Goal: Task Accomplishment & Management: Use online tool/utility

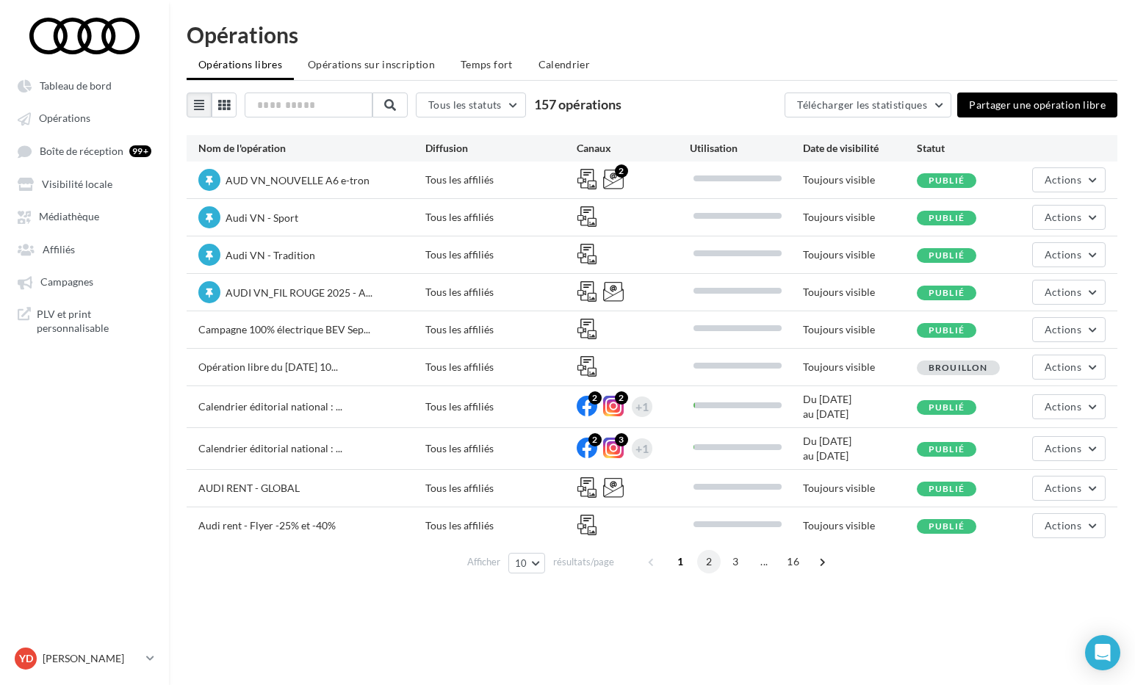
click at [710, 561] on span "2" at bounding box center [709, 562] width 24 height 24
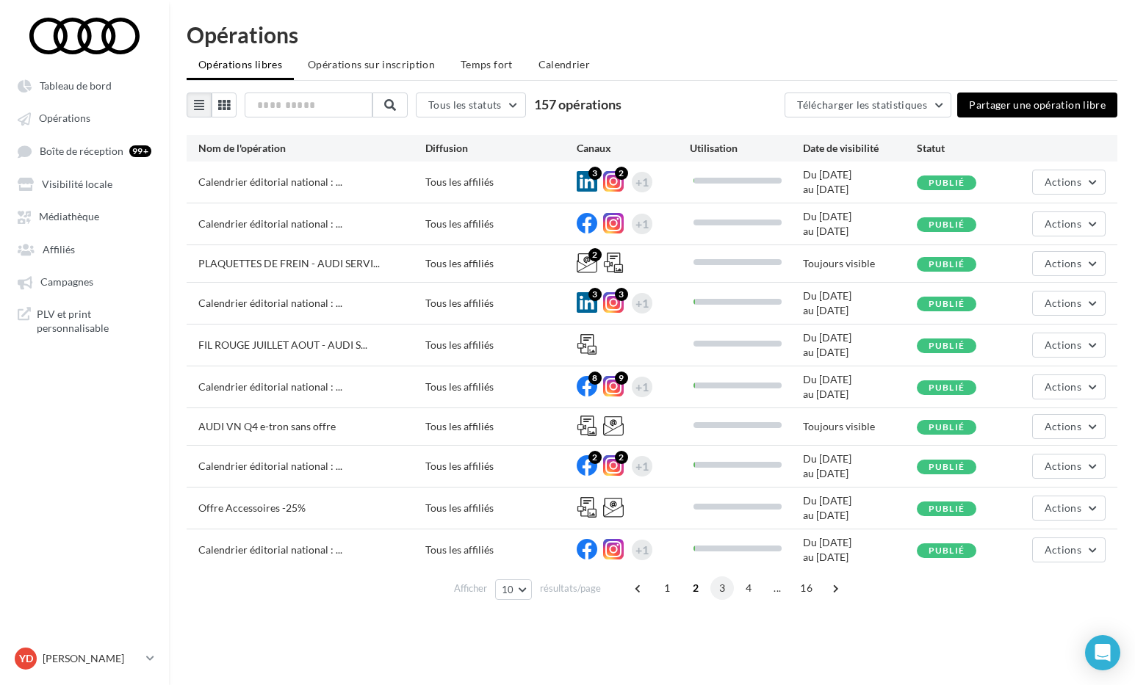
click at [715, 589] on span "3" at bounding box center [722, 589] width 24 height 24
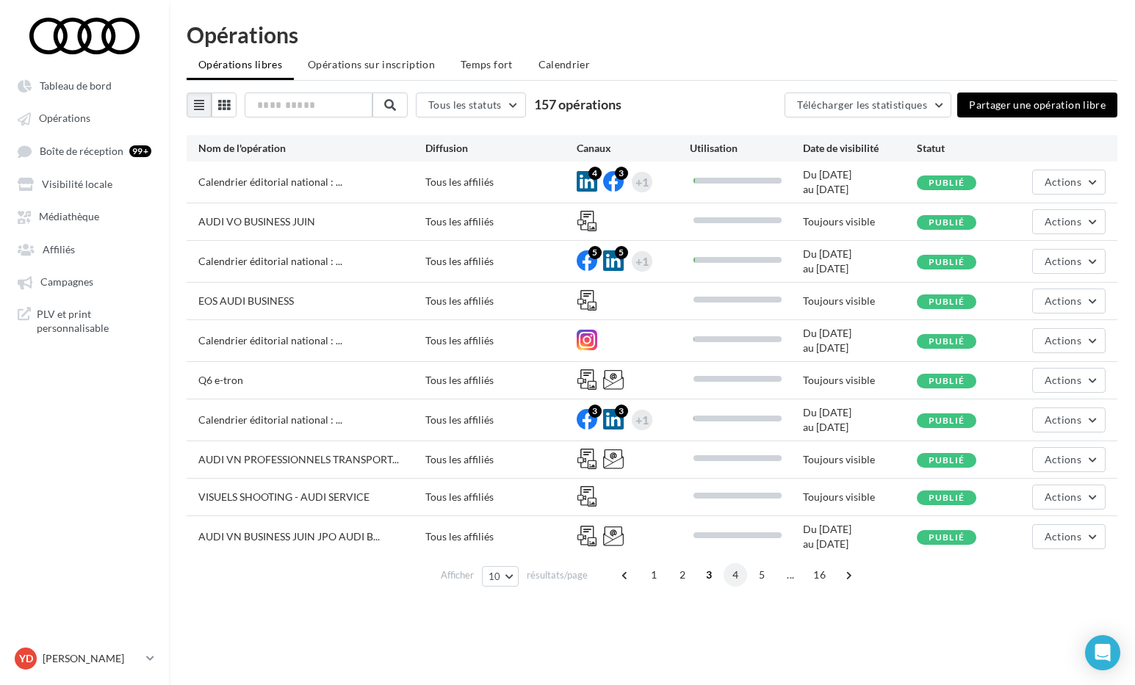
click at [731, 580] on span "4" at bounding box center [735, 575] width 24 height 24
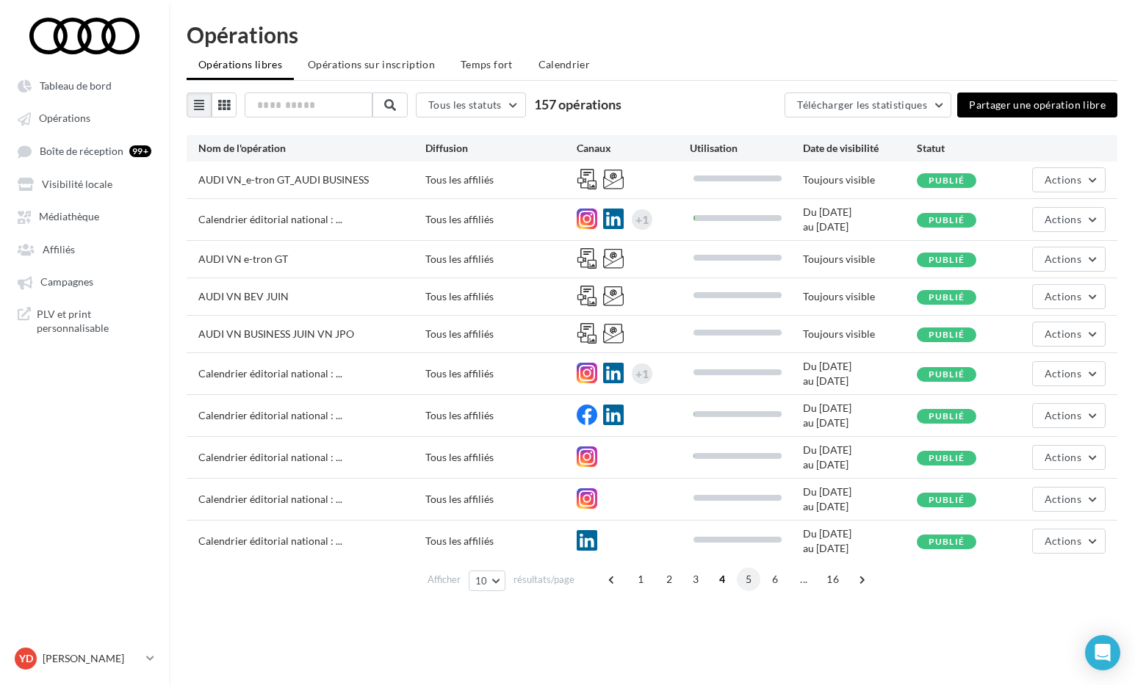
click at [739, 582] on span "5" at bounding box center [749, 580] width 24 height 24
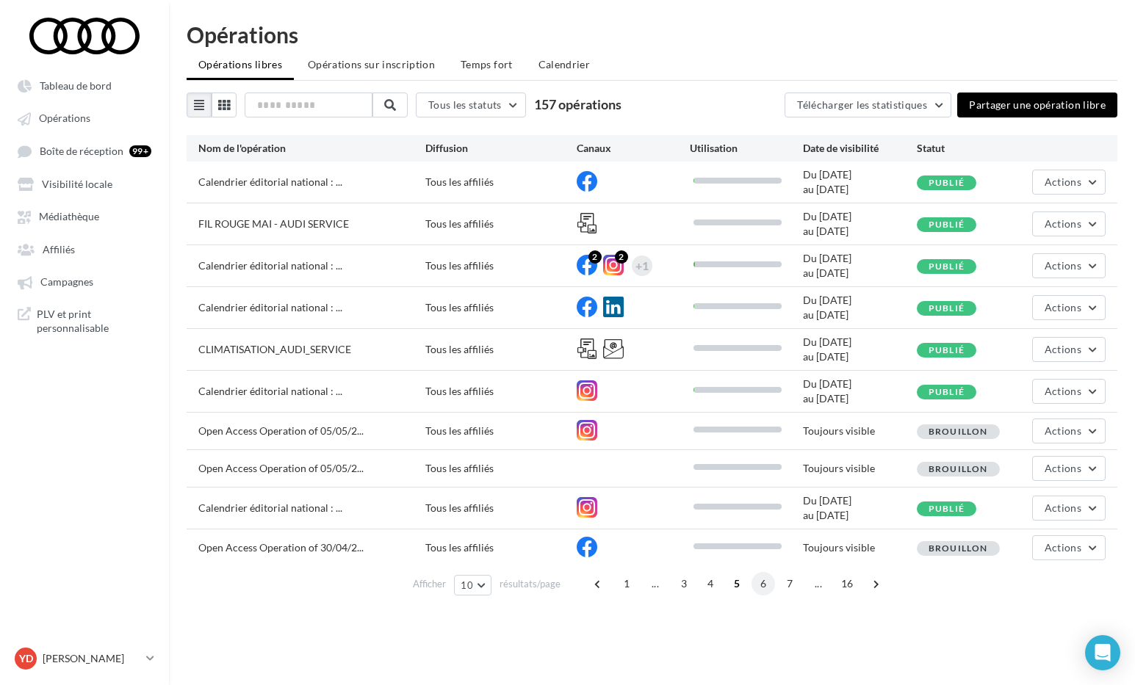
click at [762, 585] on span "6" at bounding box center [763, 584] width 24 height 24
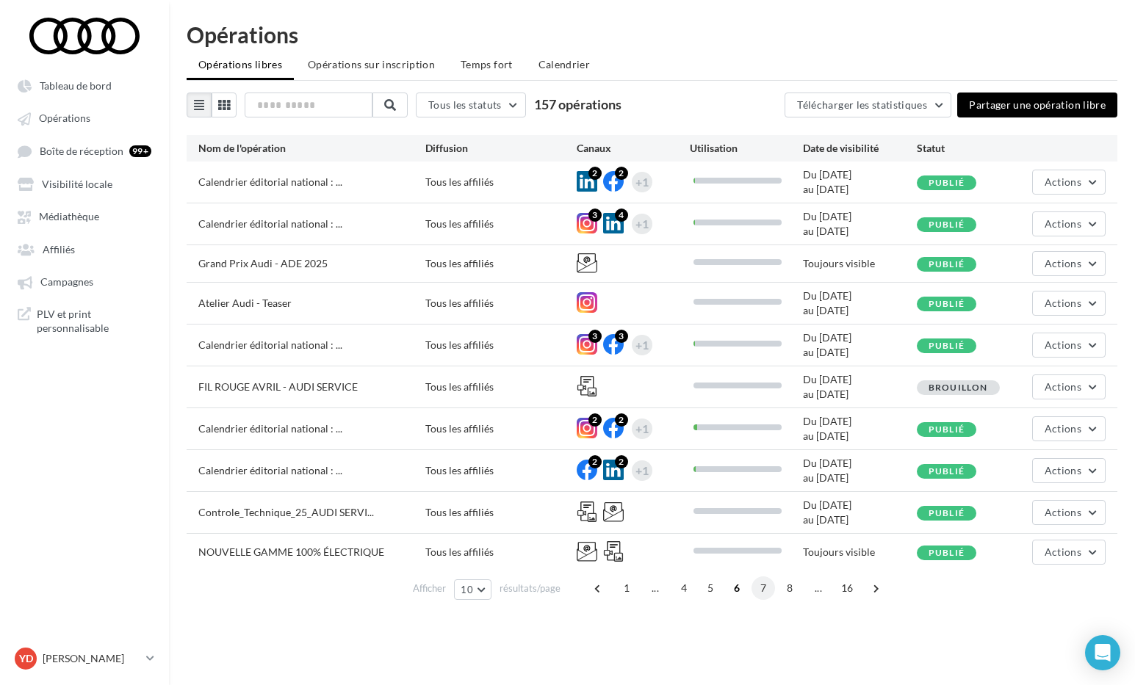
click at [769, 588] on span "7" at bounding box center [763, 589] width 24 height 24
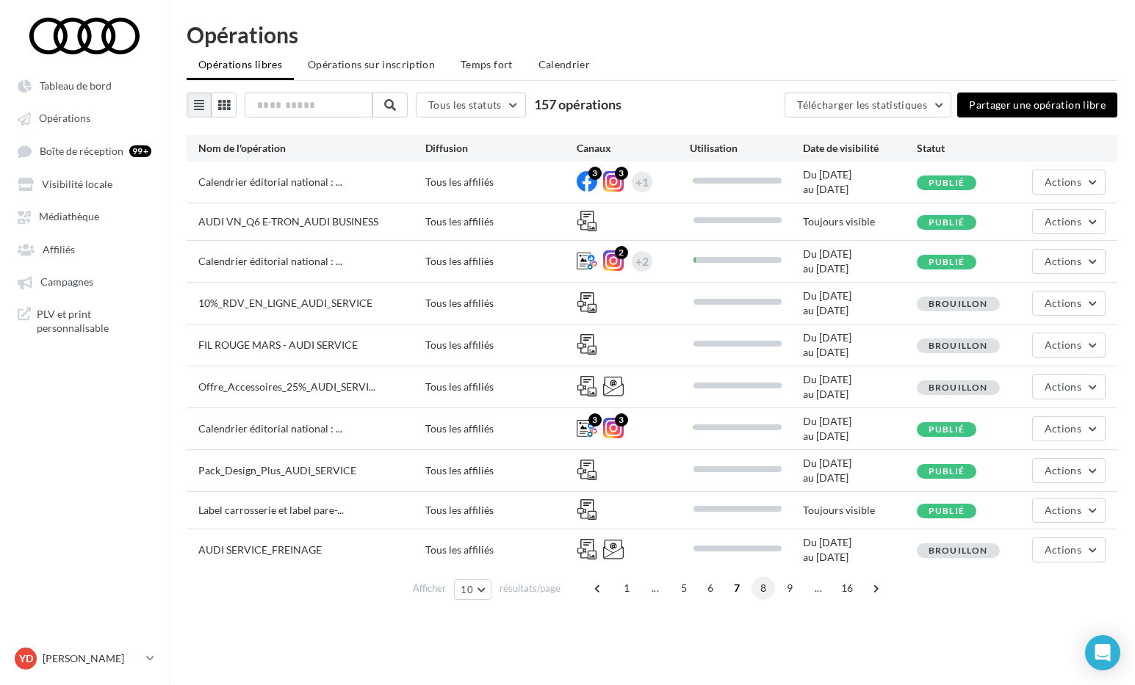
click at [756, 590] on span "8" at bounding box center [763, 589] width 24 height 24
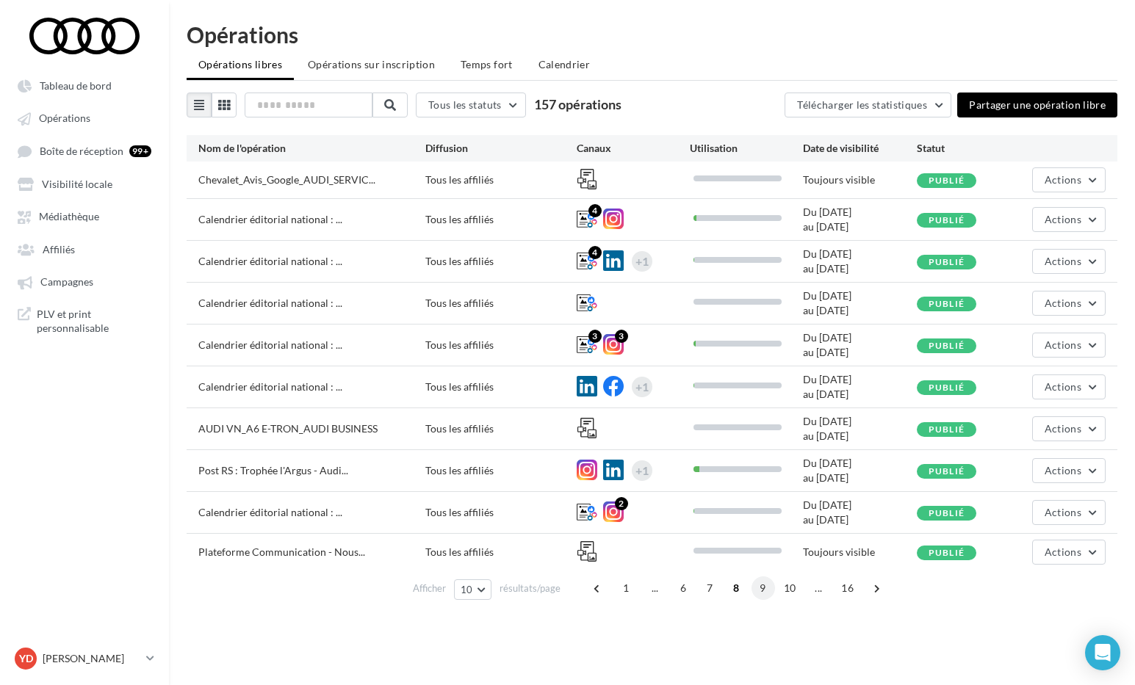
click at [762, 588] on span "9" at bounding box center [763, 589] width 24 height 24
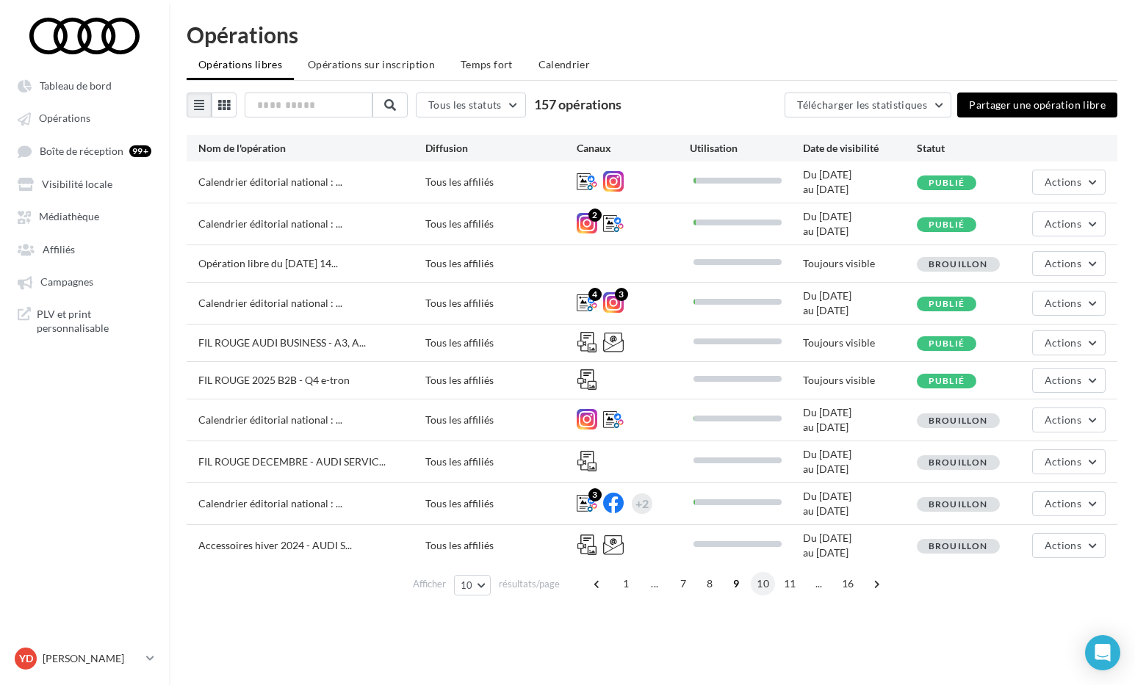
click at [765, 588] on span "10" at bounding box center [763, 584] width 24 height 24
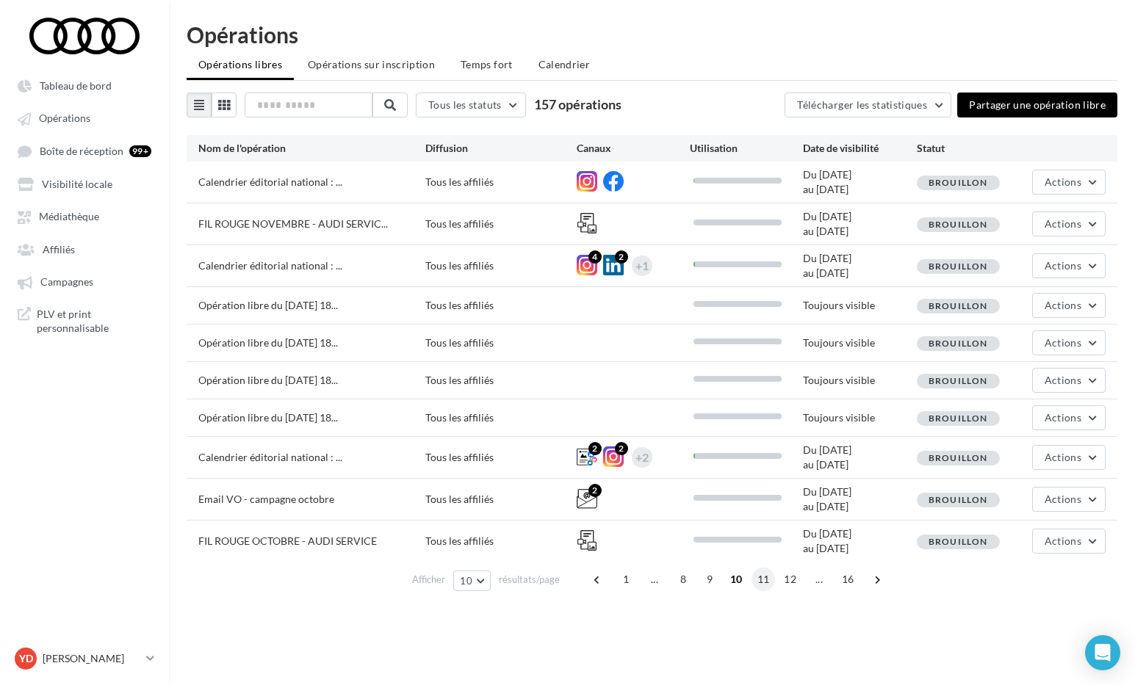
click at [761, 577] on span "11" at bounding box center [763, 580] width 24 height 24
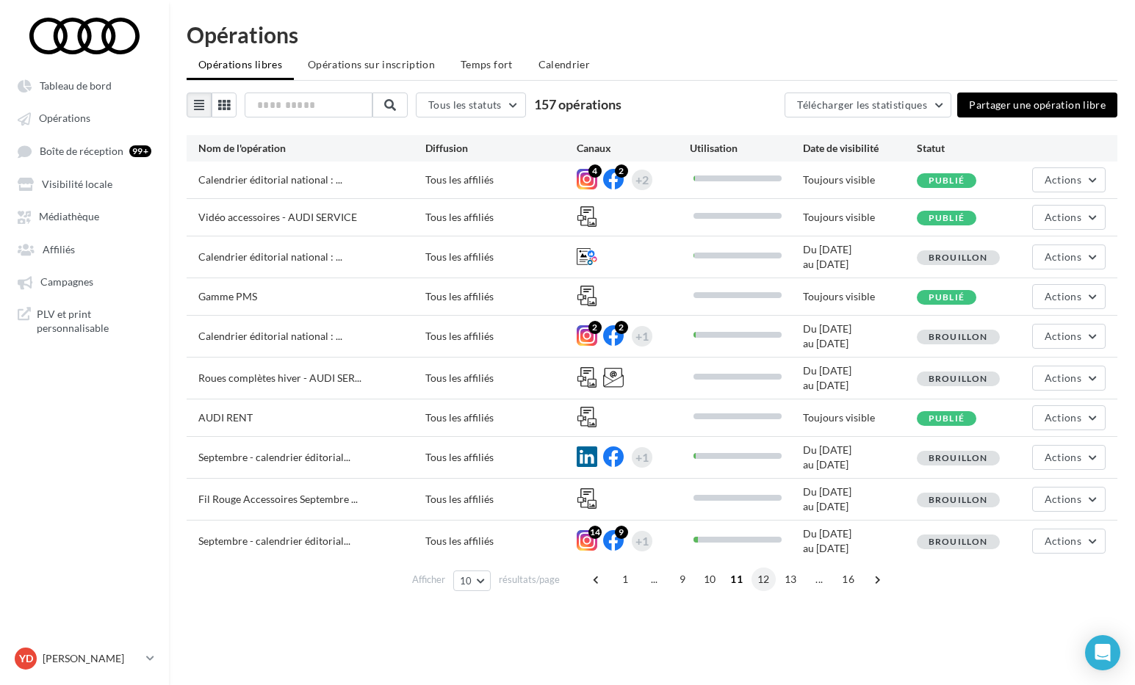
click at [762, 576] on span "12" at bounding box center [763, 580] width 24 height 24
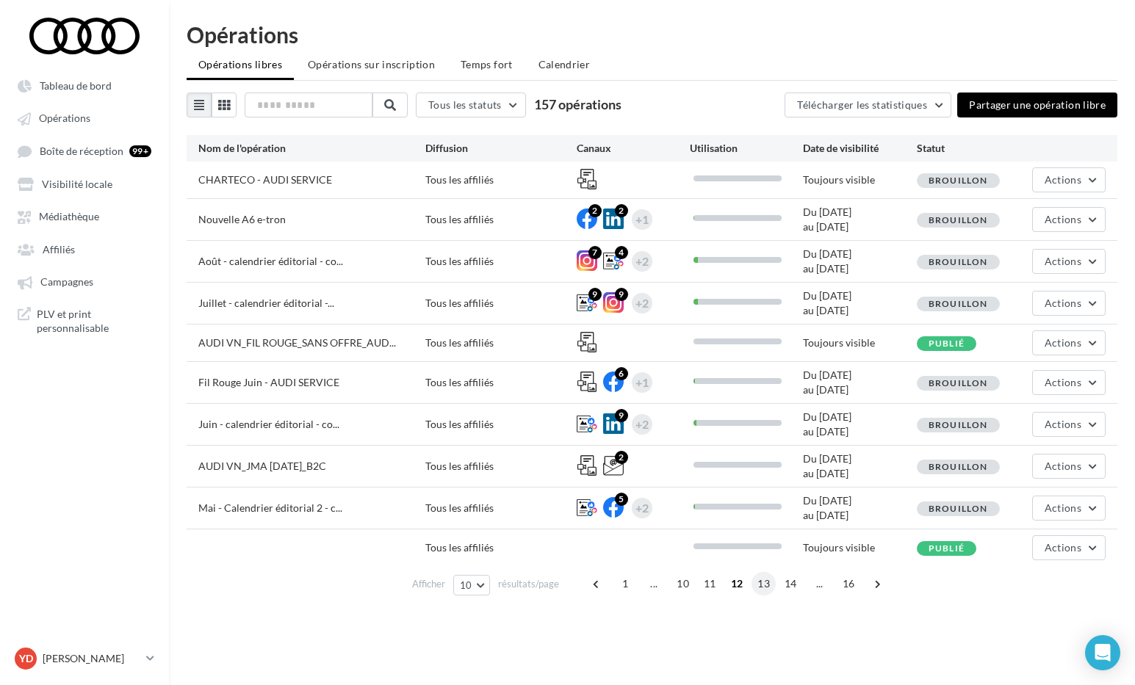
click at [762, 586] on span "13" at bounding box center [763, 584] width 24 height 24
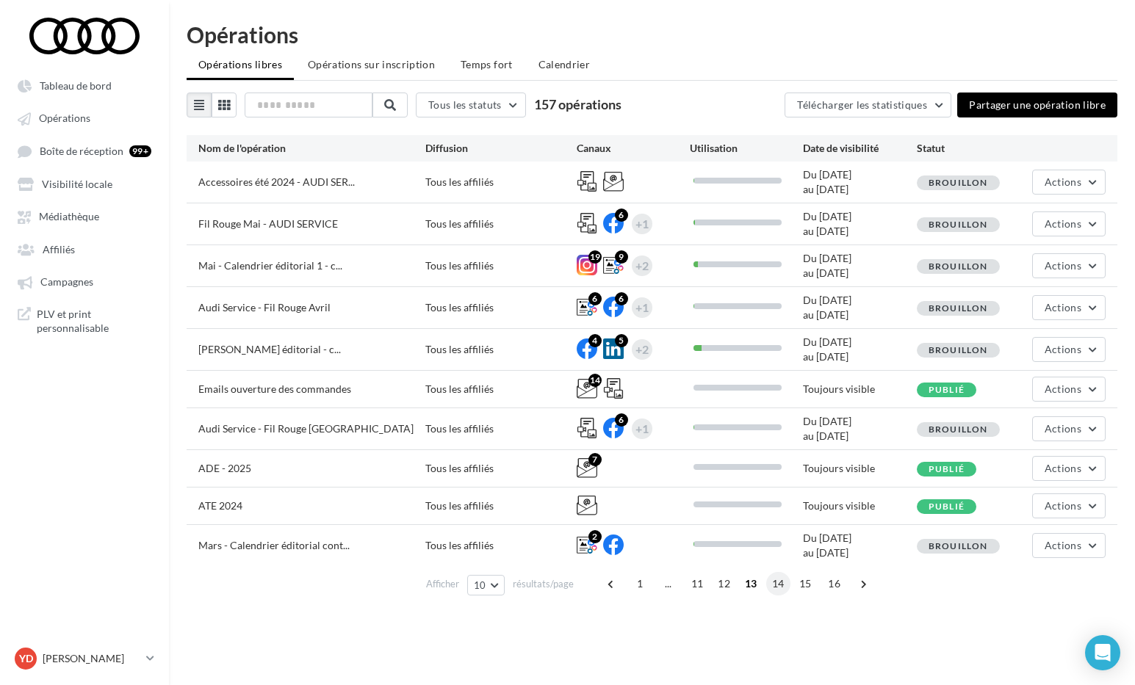
click at [773, 585] on span "14" at bounding box center [778, 584] width 24 height 24
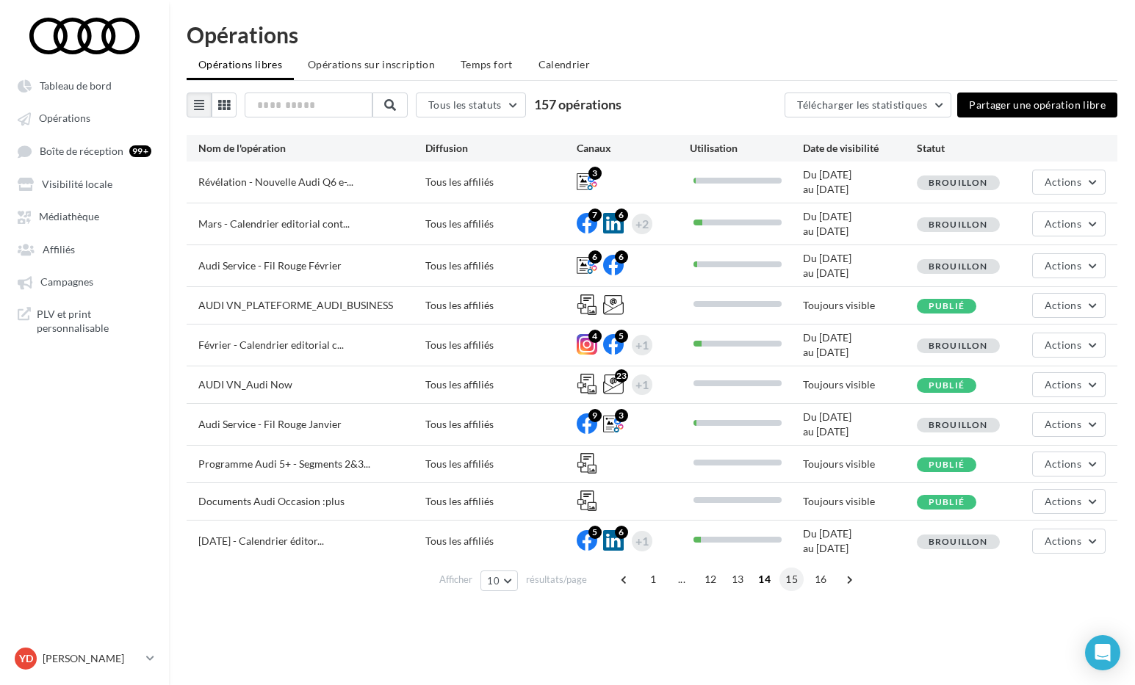
click at [784, 585] on span "15" at bounding box center [791, 580] width 24 height 24
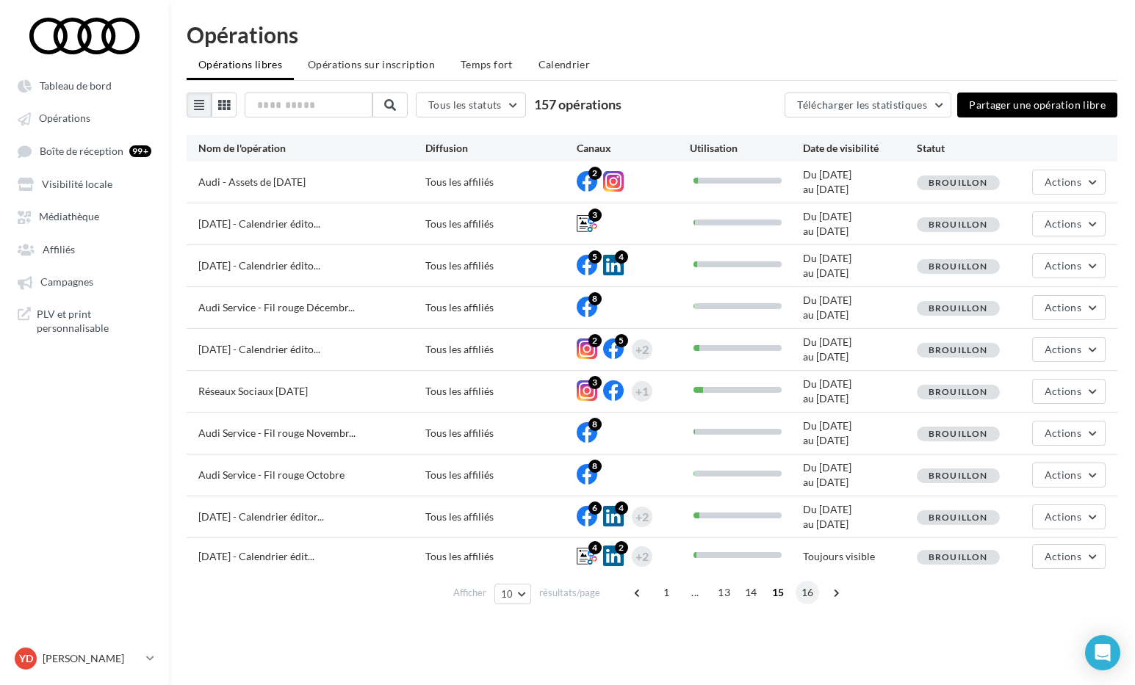
click at [801, 595] on span "16" at bounding box center [807, 593] width 24 height 24
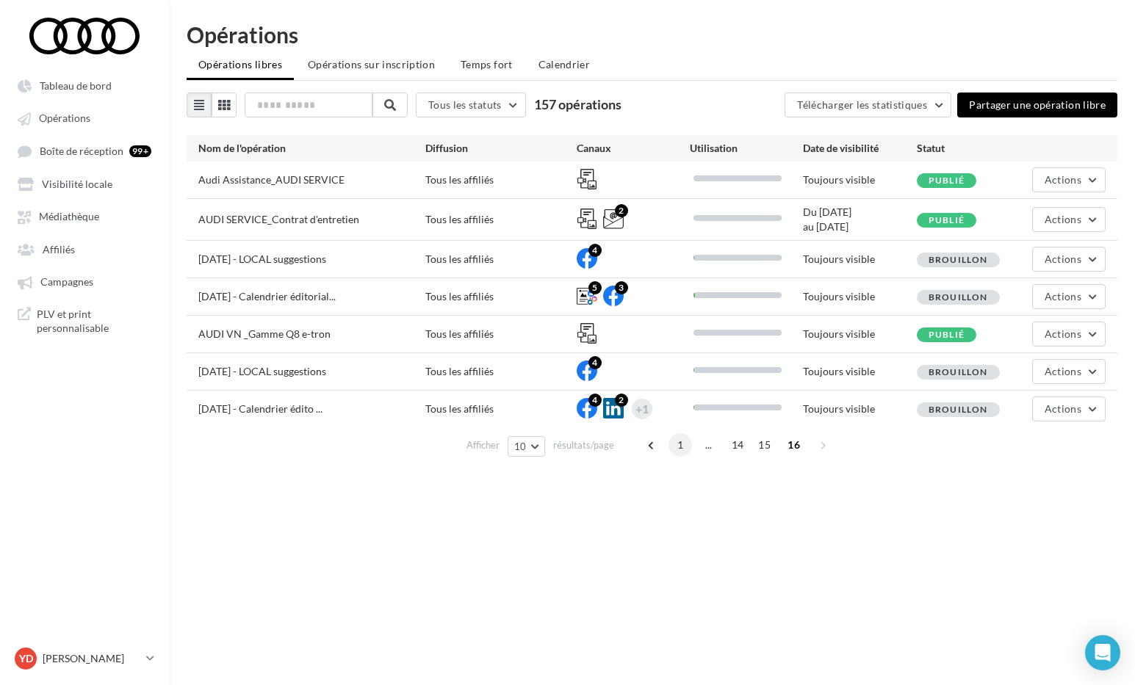
click at [682, 448] on span "1" at bounding box center [680, 445] width 24 height 24
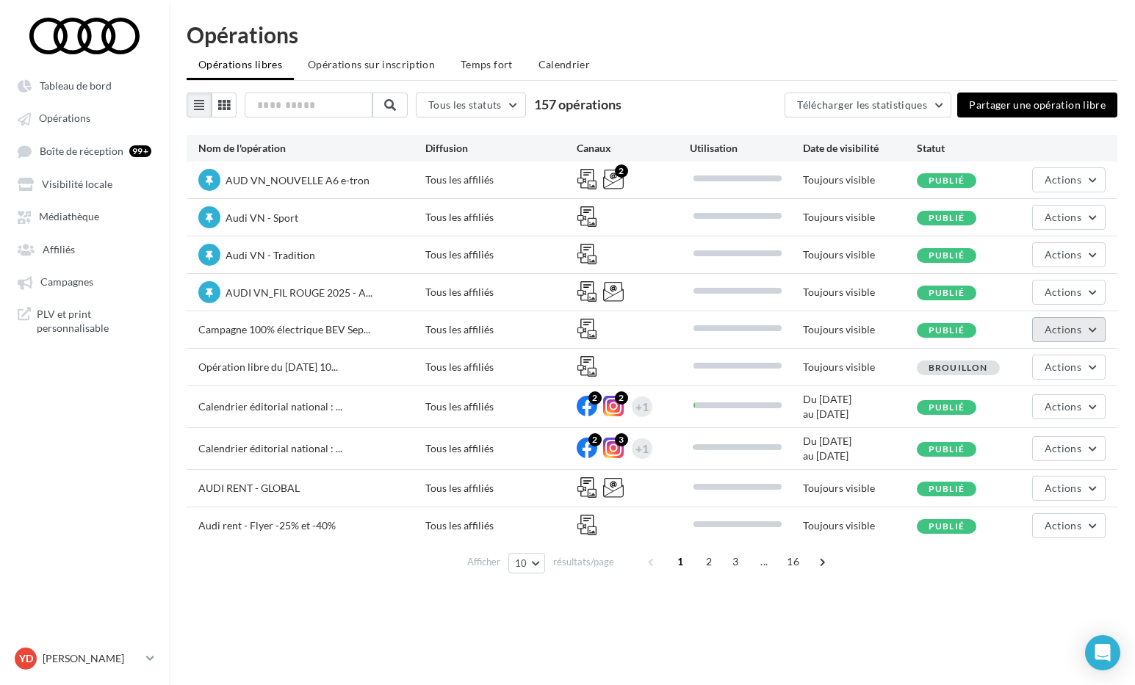
click at [1044, 327] on button "Actions" at bounding box center [1068, 329] width 73 height 25
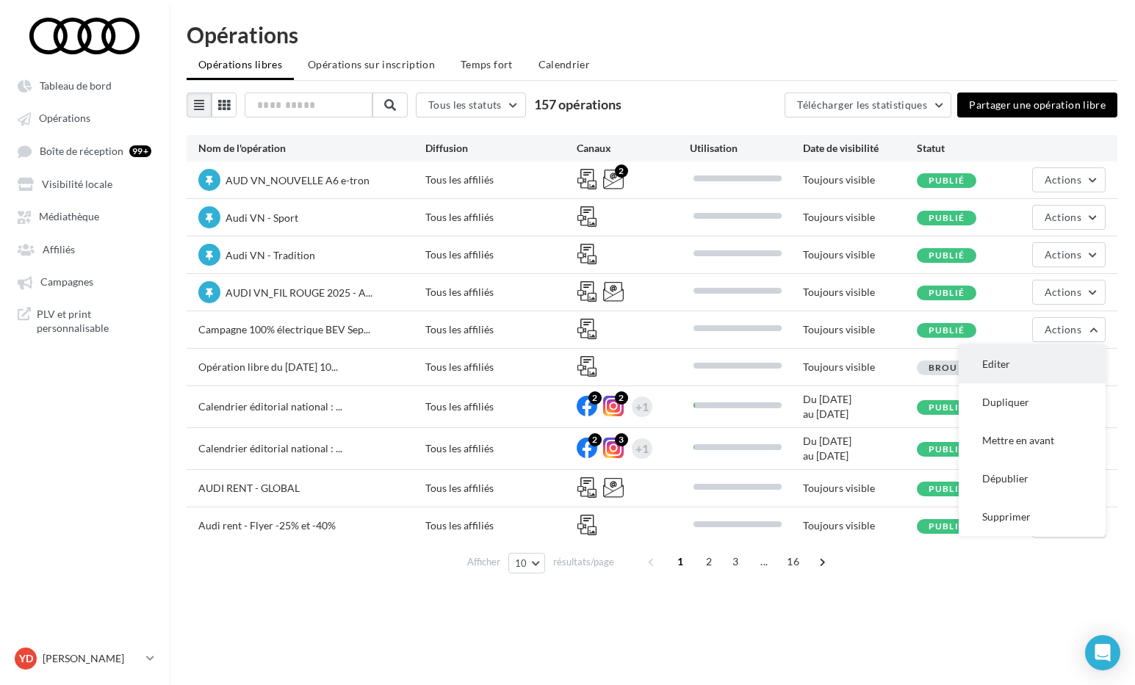
click at [1017, 364] on button "Editer" at bounding box center [1031, 364] width 147 height 38
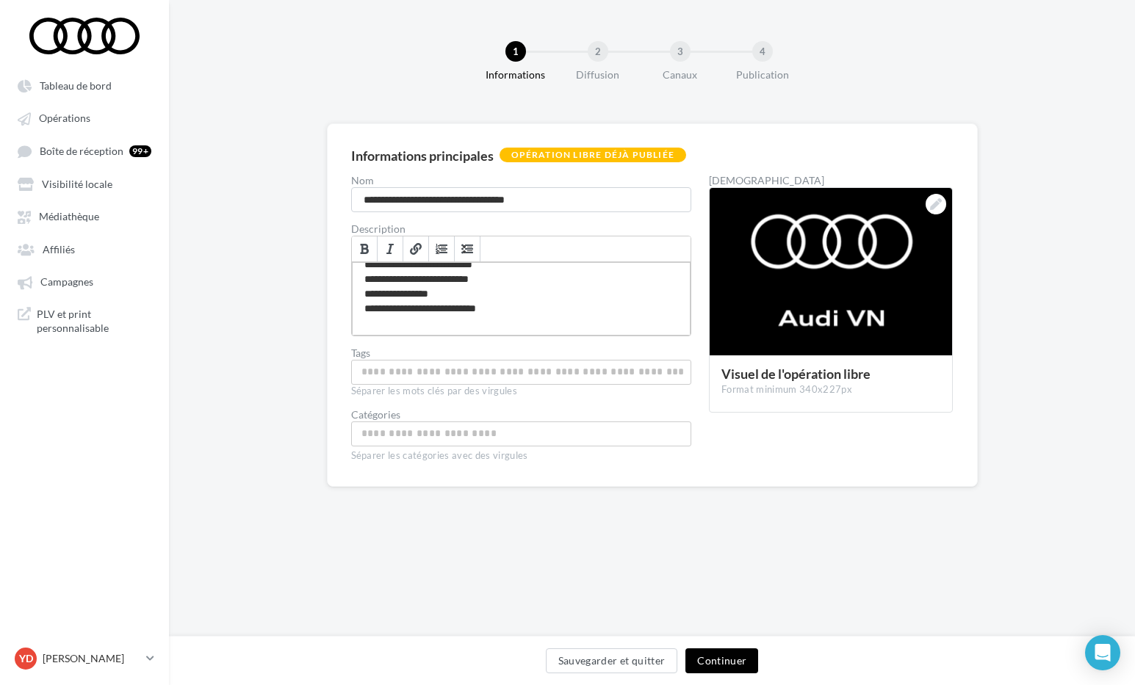
click at [510, 309] on div "**********" at bounding box center [521, 298] width 339 height 73
click at [402, 307] on div "**********" at bounding box center [521, 298] width 339 height 73
click at [422, 322] on div "**********" at bounding box center [521, 298] width 339 height 73
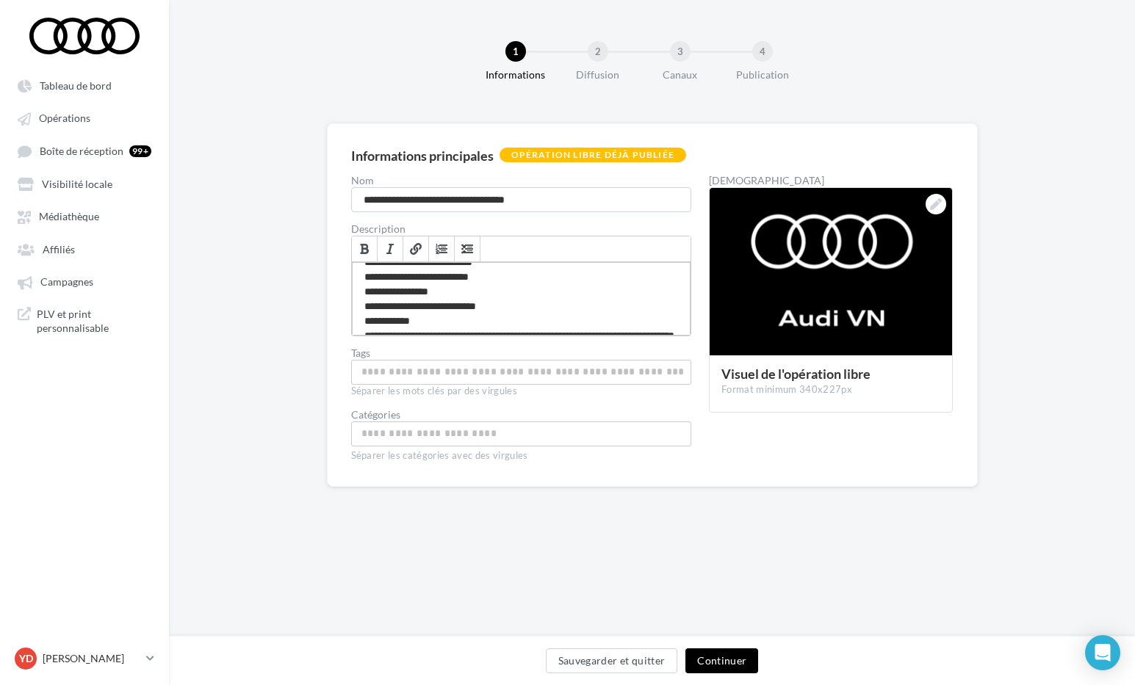
scroll to position [134, 0]
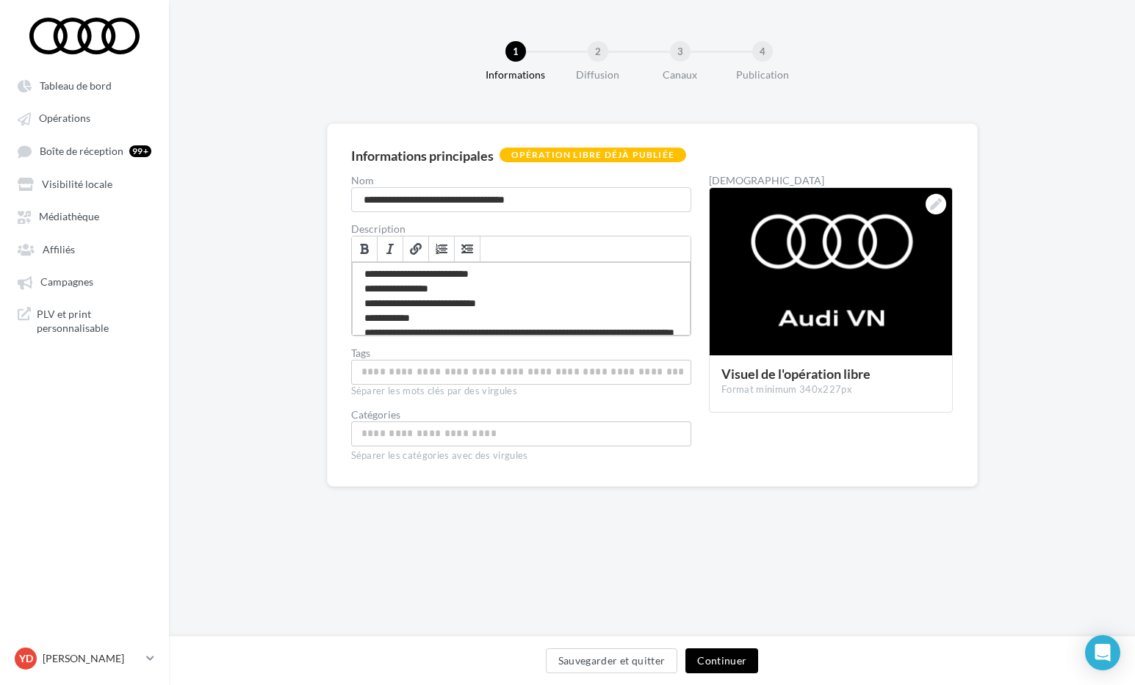
click at [515, 306] on div "**********" at bounding box center [521, 298] width 339 height 73
click at [397, 305] on div "**********" at bounding box center [521, 298] width 339 height 73
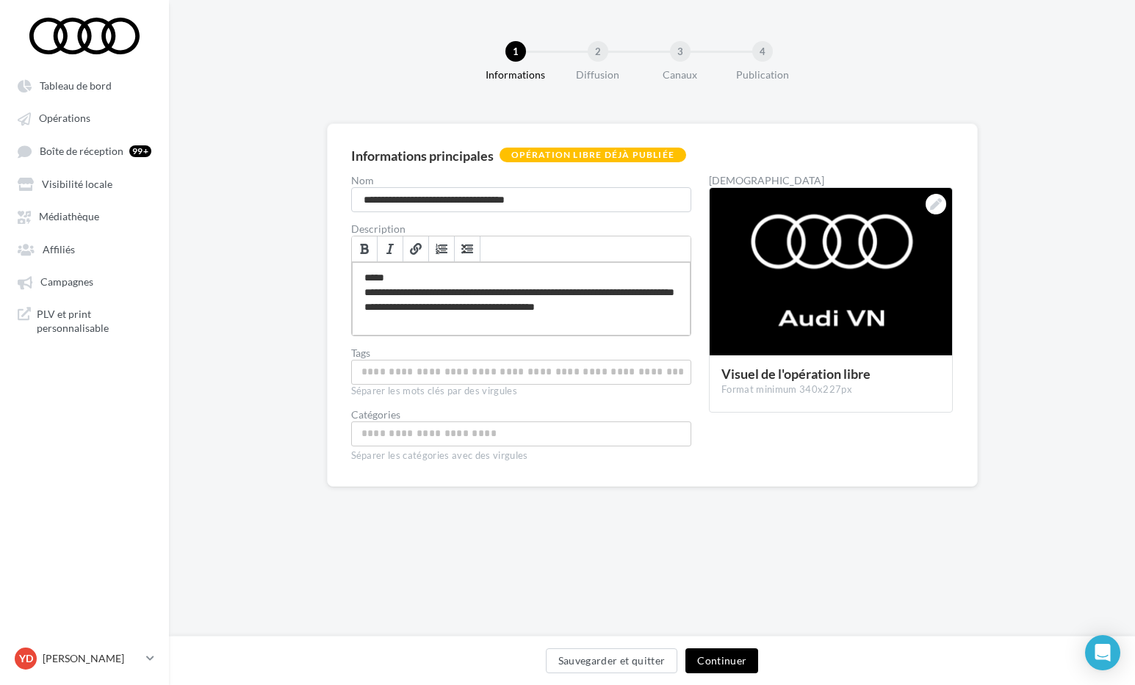
scroll to position [439, 0]
click at [724, 662] on button "Continuer" at bounding box center [721, 660] width 73 height 25
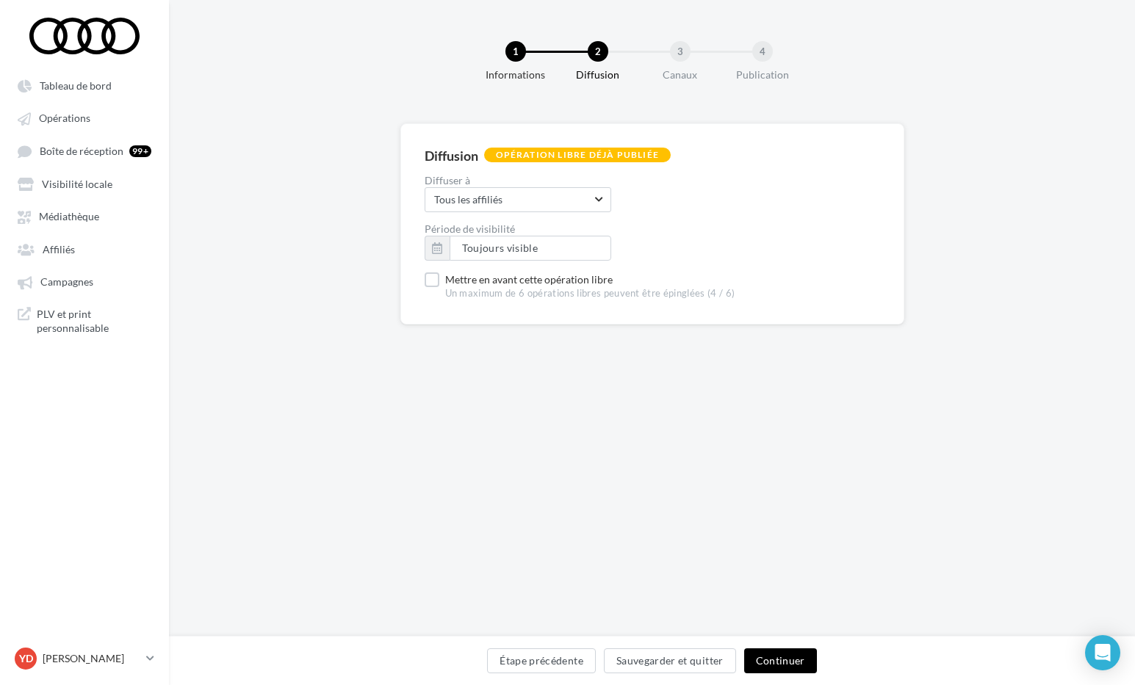
click at [762, 660] on button "Continuer" at bounding box center [780, 660] width 73 height 25
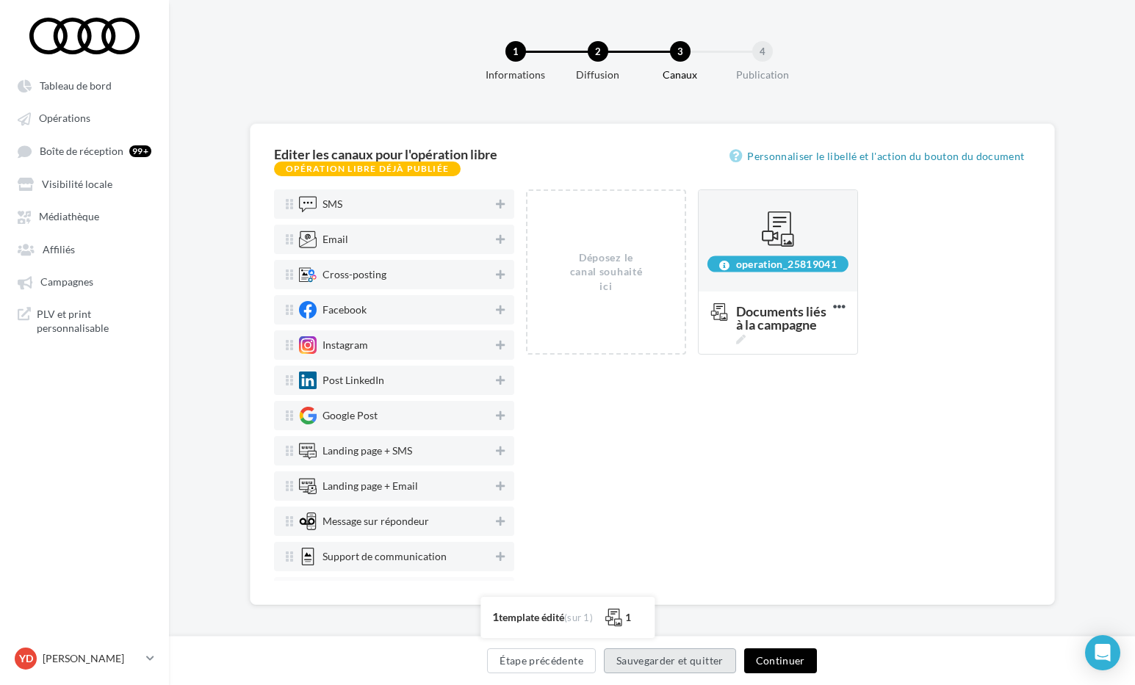
click at [686, 659] on button "Sauvegarder et quitter" at bounding box center [670, 660] width 132 height 25
